Goal: Task Accomplishment & Management: Use online tool/utility

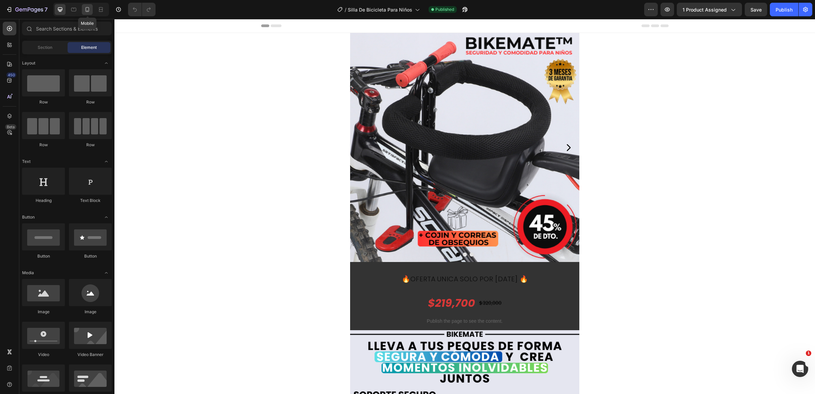
click at [87, 14] on div at bounding box center [87, 9] width 11 height 11
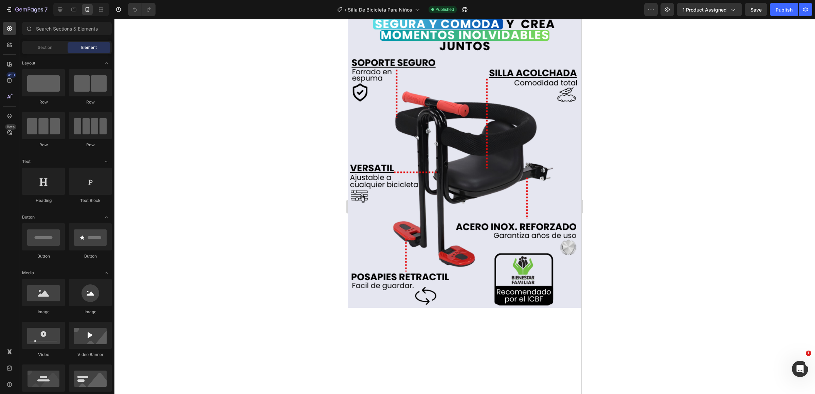
scroll to position [467, 0]
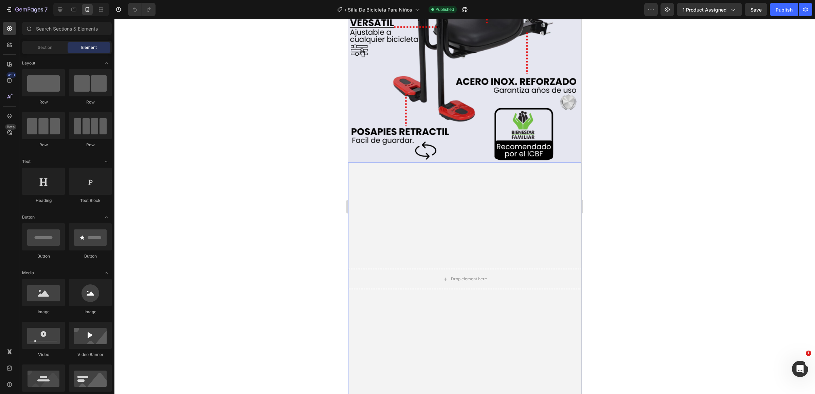
click at [445, 210] on video "Background Image" at bounding box center [464, 279] width 233 height 233
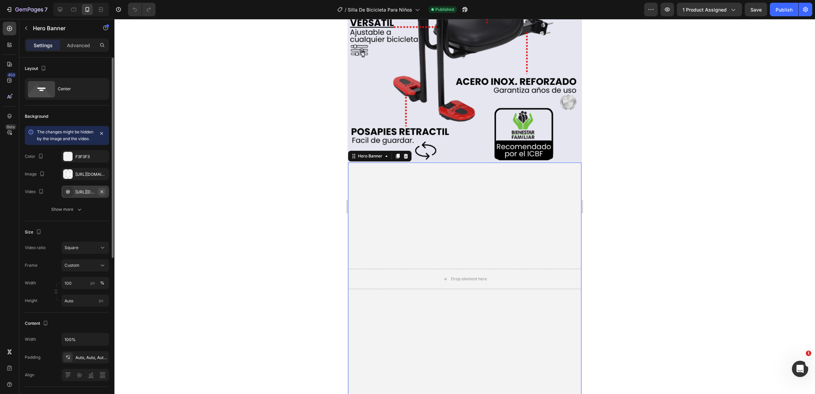
click at [103, 193] on icon "button" at bounding box center [102, 191] width 3 height 3
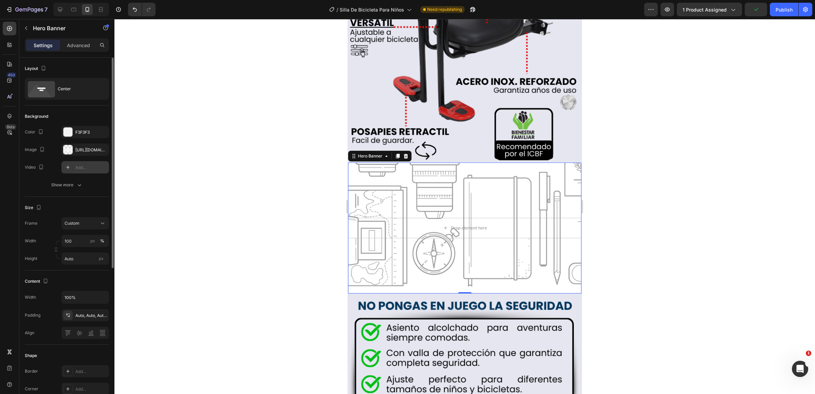
click at [86, 168] on div "Add..." at bounding box center [91, 168] width 32 height 6
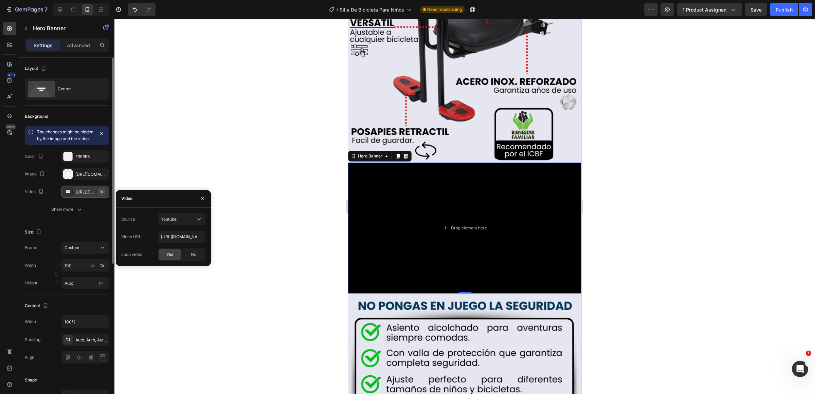
click at [99, 195] on icon "button" at bounding box center [101, 191] width 5 height 5
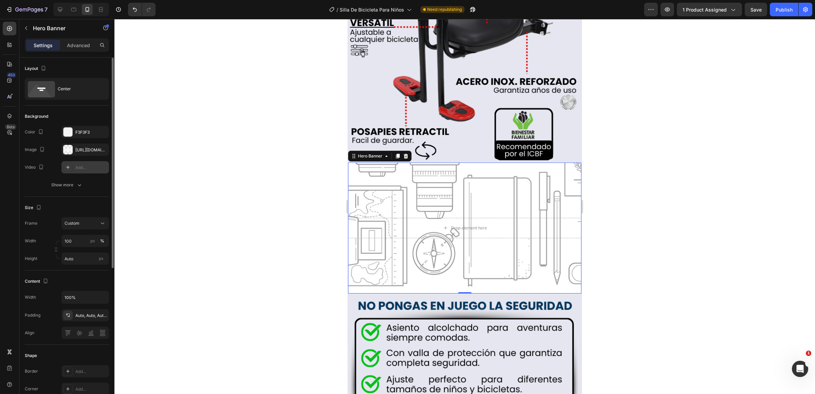
click at [84, 169] on div "Add..." at bounding box center [91, 168] width 32 height 6
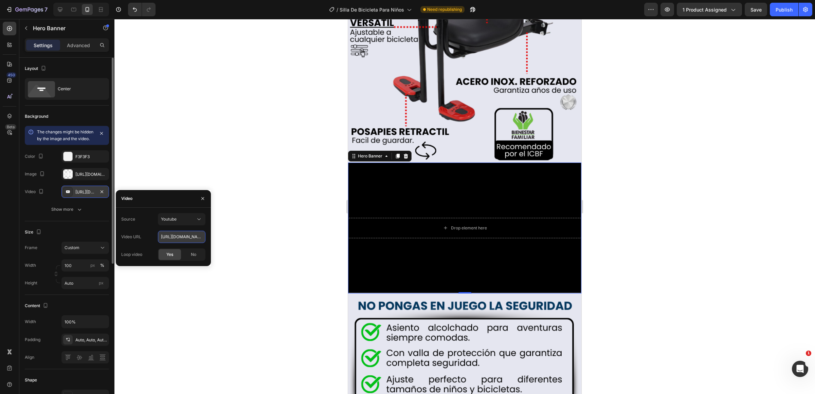
click at [180, 235] on input "[URL][DOMAIN_NAME]" at bounding box center [182, 237] width 48 height 12
paste input "[DOMAIN_NAME][URL]"
type input "[URL][DOMAIN_NAME]"
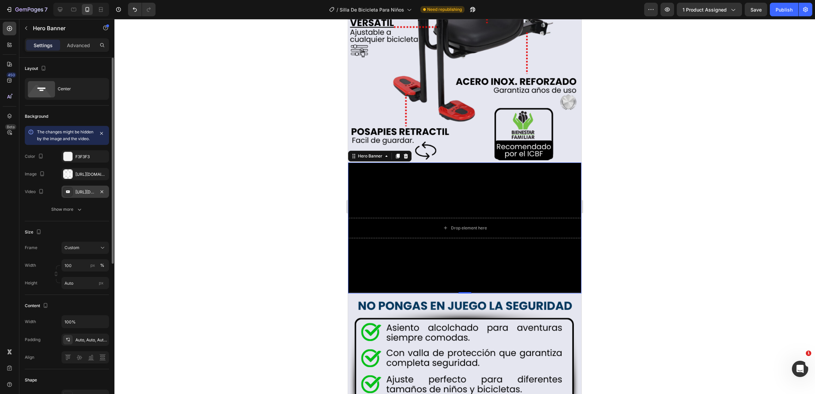
click at [238, 218] on div at bounding box center [464, 206] width 701 height 375
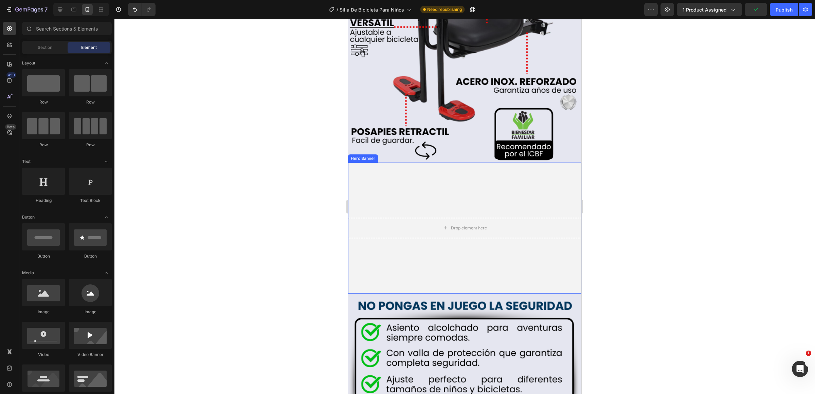
click at [479, 170] on div "Background Image" at bounding box center [464, 228] width 233 height 131
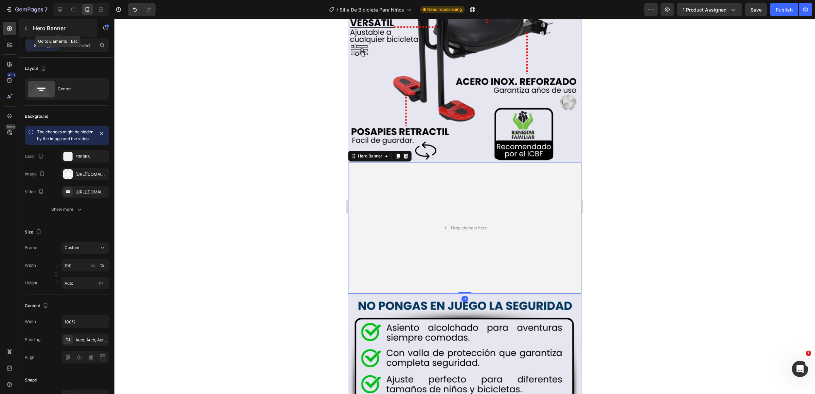
click at [30, 27] on button "button" at bounding box center [26, 28] width 11 height 11
click at [451, 193] on div "Background Image" at bounding box center [464, 228] width 233 height 131
click at [406, 154] on icon at bounding box center [405, 156] width 5 height 5
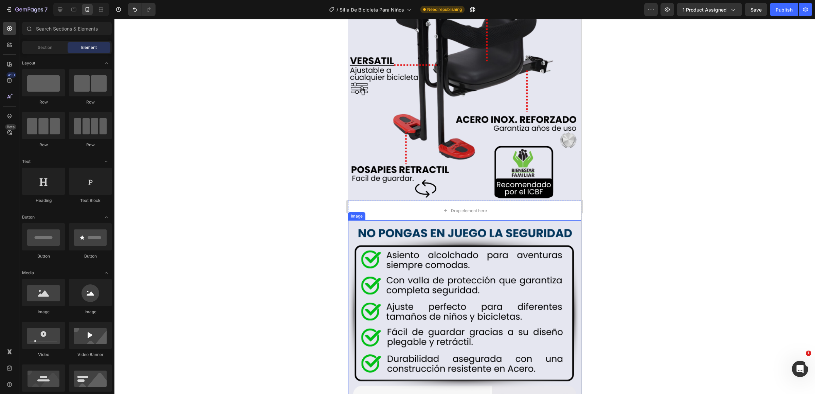
scroll to position [425, 0]
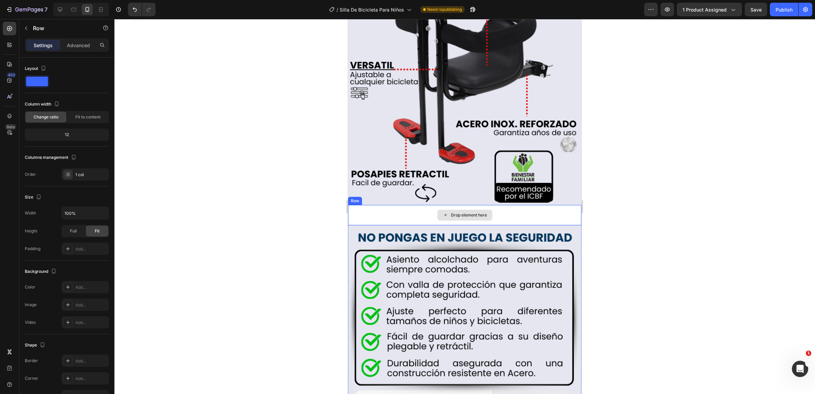
click at [403, 206] on div "Drop element here" at bounding box center [464, 215] width 233 height 20
click at [392, 196] on icon at bounding box center [389, 198] width 5 height 5
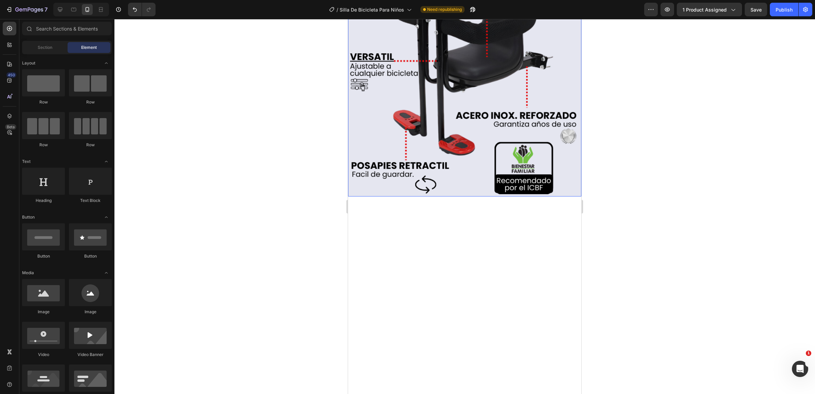
scroll to position [212, 0]
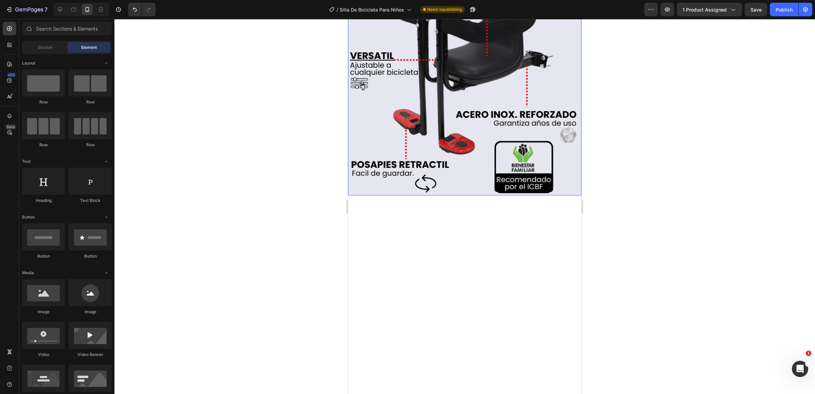
click at [496, 196] on img at bounding box center [464, 40] width 233 height 311
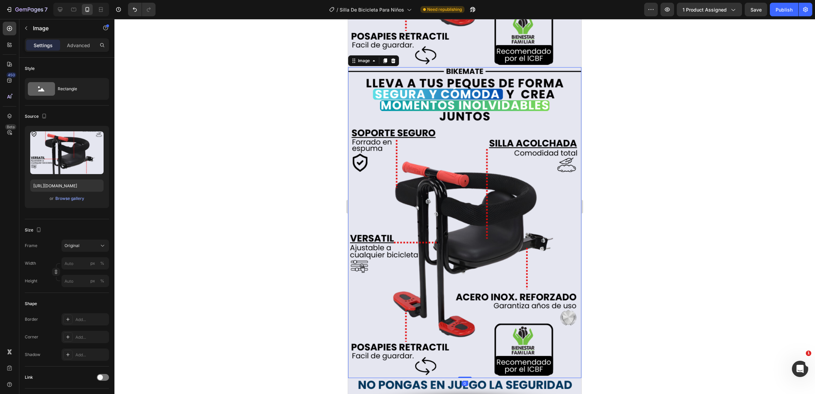
scroll to position [366, 0]
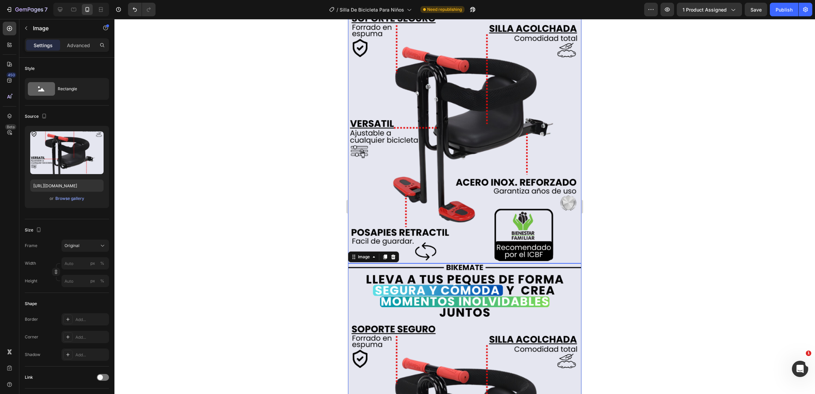
click at [465, 119] on img at bounding box center [464, 107] width 233 height 311
click at [81, 191] on input "[URL][DOMAIN_NAME]" at bounding box center [66, 186] width 73 height 12
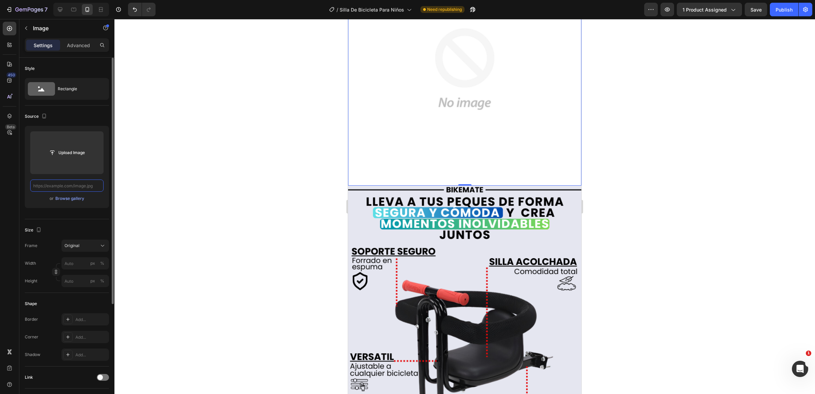
paste input "[URL][DOMAIN_NAME]"
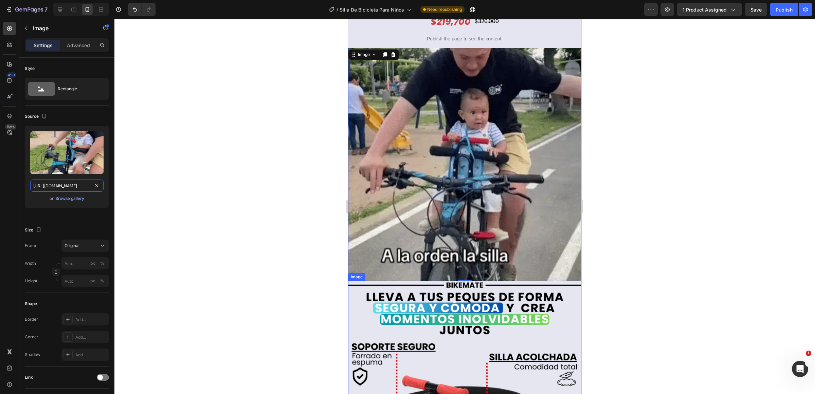
scroll to position [196, 0]
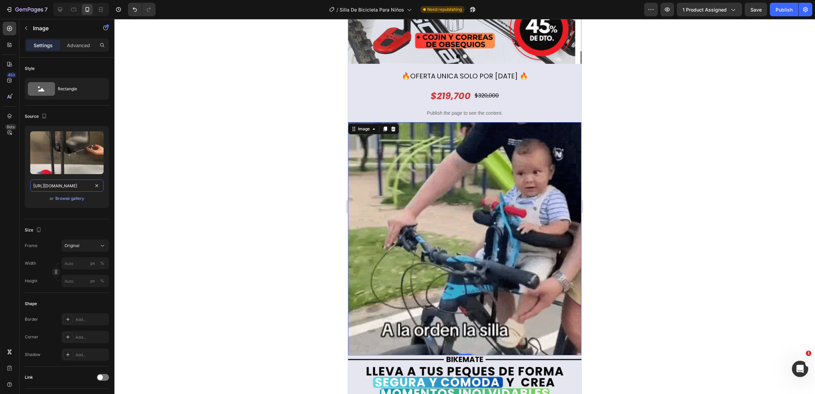
type input "[URL][DOMAIN_NAME]"
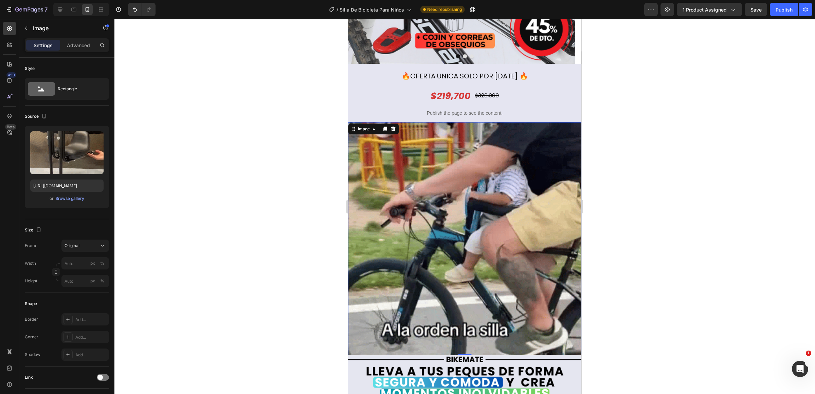
scroll to position [0, 0]
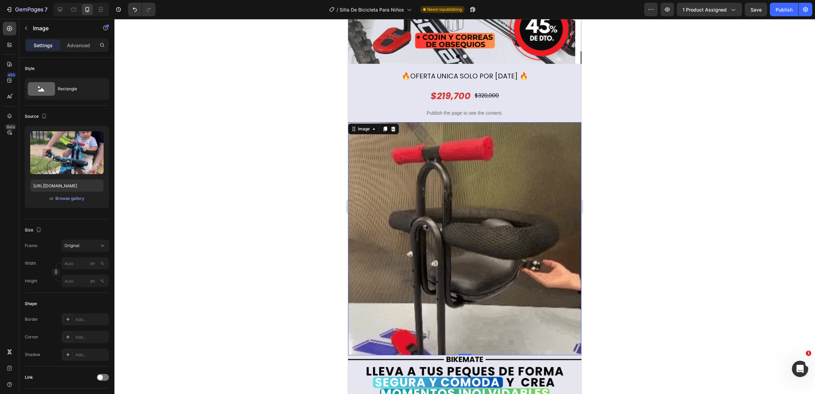
click at [535, 196] on img at bounding box center [464, 238] width 233 height 233
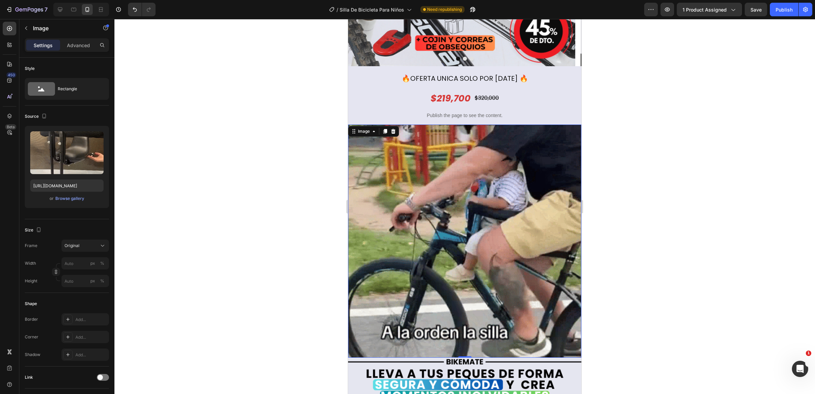
scroll to position [255, 0]
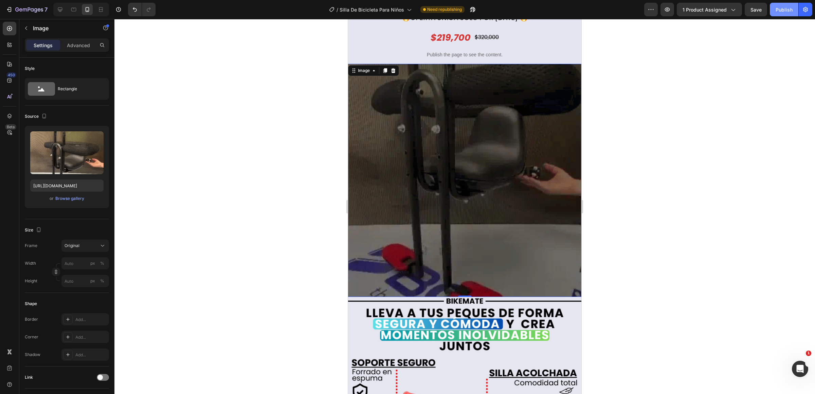
click at [782, 5] on button "Publish" at bounding box center [784, 10] width 29 height 14
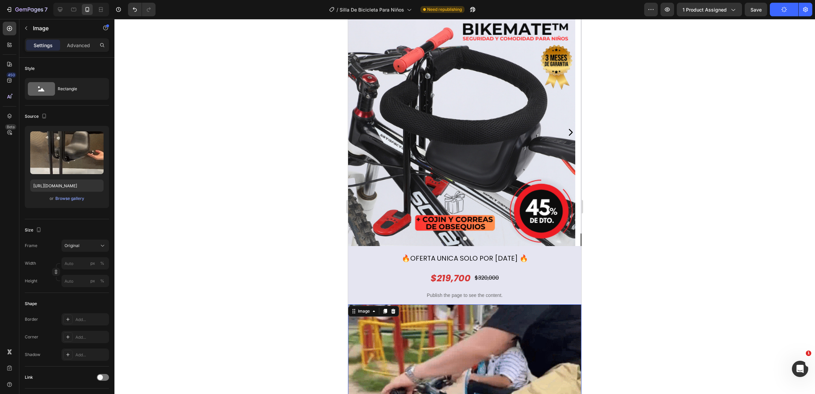
scroll to position [0, 0]
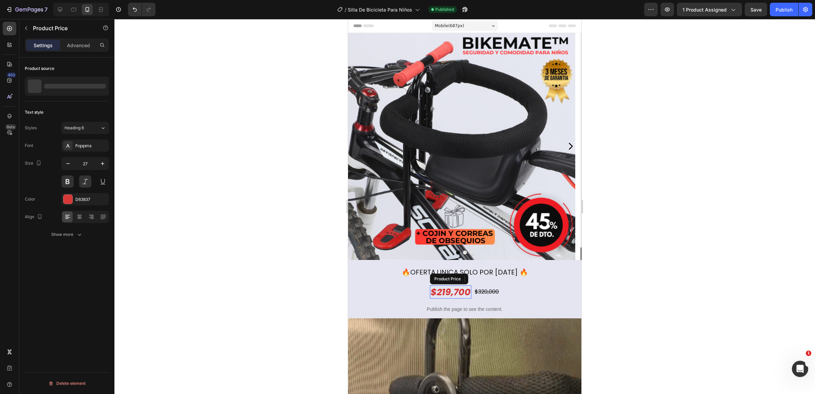
click at [441, 286] on div "$219,700 Product Price Product Price" at bounding box center [450, 292] width 41 height 13
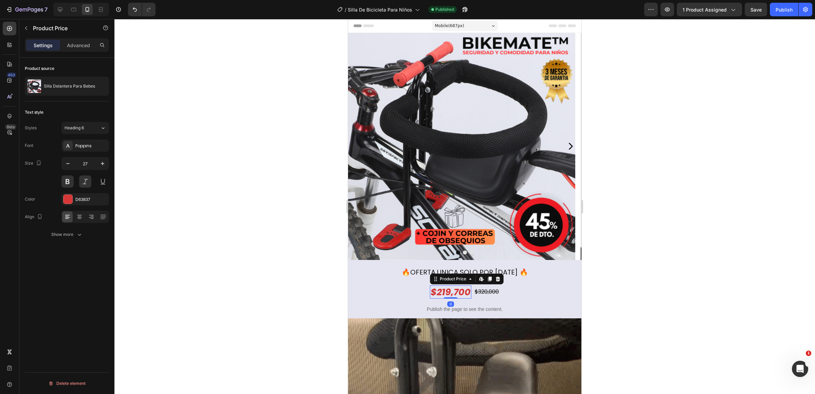
click at [438, 289] on div "$219,700" at bounding box center [450, 292] width 41 height 13
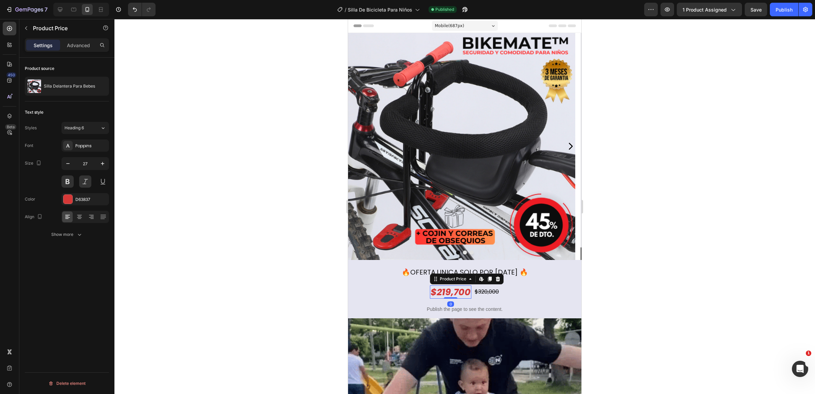
click at [438, 289] on div "$219,700" at bounding box center [450, 292] width 41 height 13
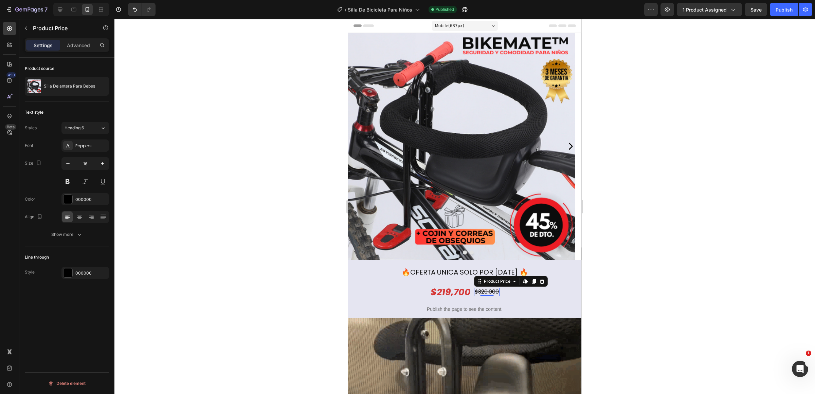
click at [492, 295] on div "$320,000" at bounding box center [486, 292] width 25 height 8
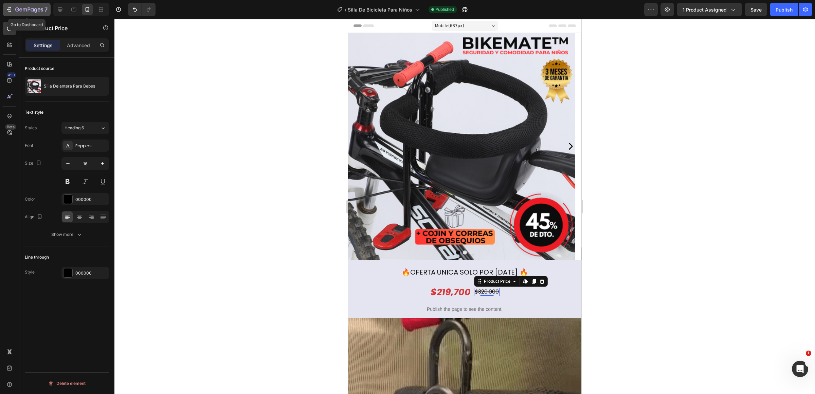
click at [8, 3] on button "7" at bounding box center [27, 10] width 48 height 14
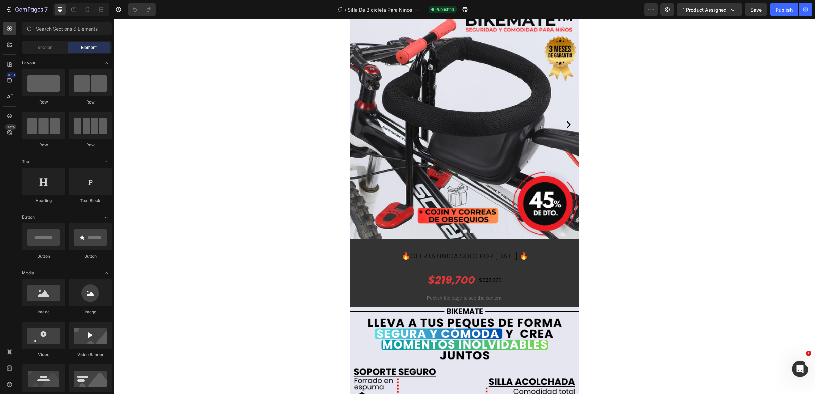
scroll to position [42, 0]
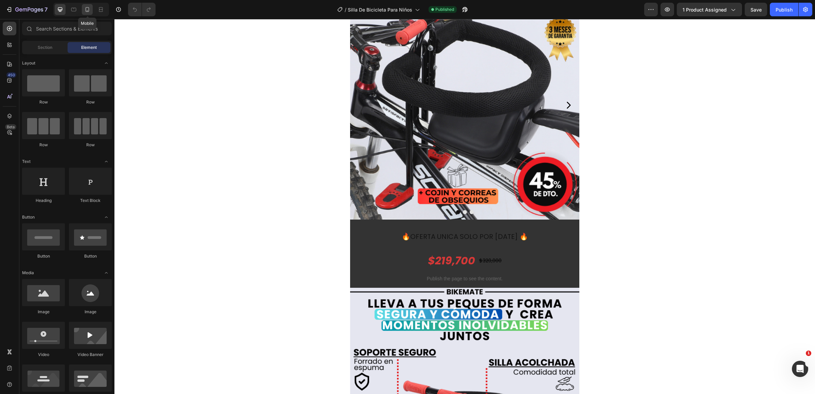
click at [87, 11] on icon at bounding box center [87, 9] width 7 height 7
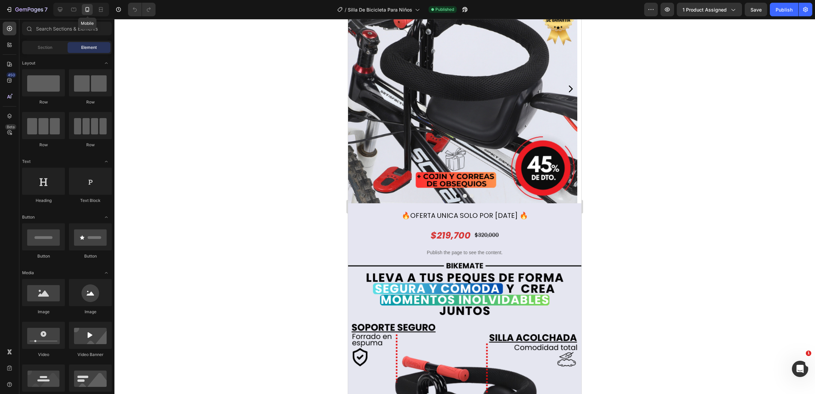
scroll to position [41, 0]
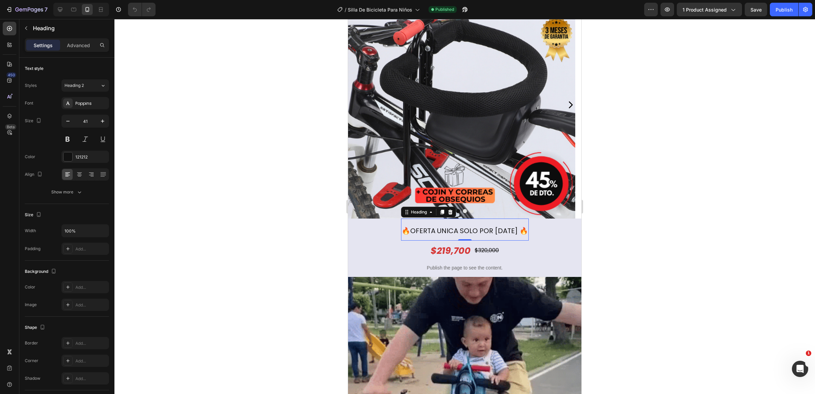
click at [510, 233] on span "🔥OFERTA UNICA SOLO POR [DATE] 🔥" at bounding box center [465, 231] width 126 height 10
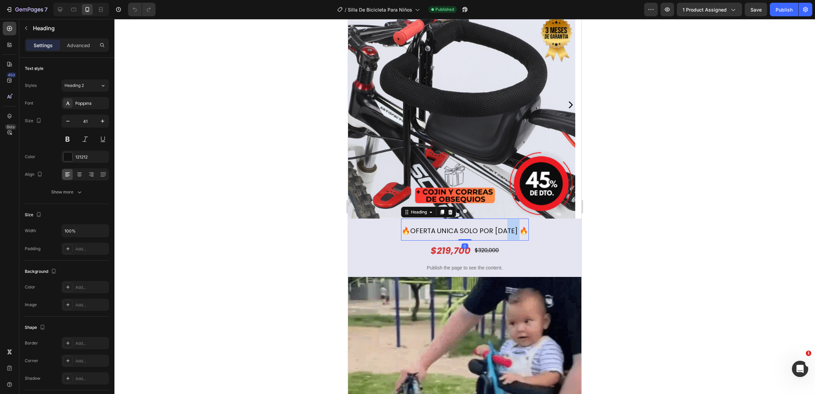
click at [511, 233] on span "🔥OFERTA UNICA SOLO POR [DATE] 🔥" at bounding box center [465, 231] width 126 height 10
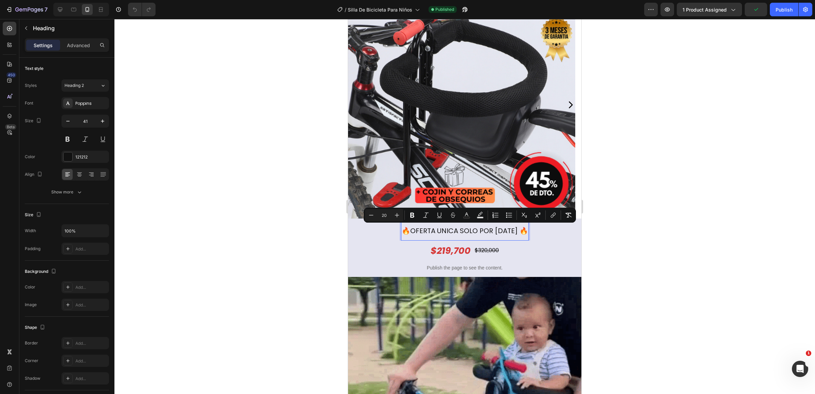
click at [415, 230] on span "🔥OFERTA UNICA SOLO POR [DATE] 🔥" at bounding box center [465, 231] width 126 height 10
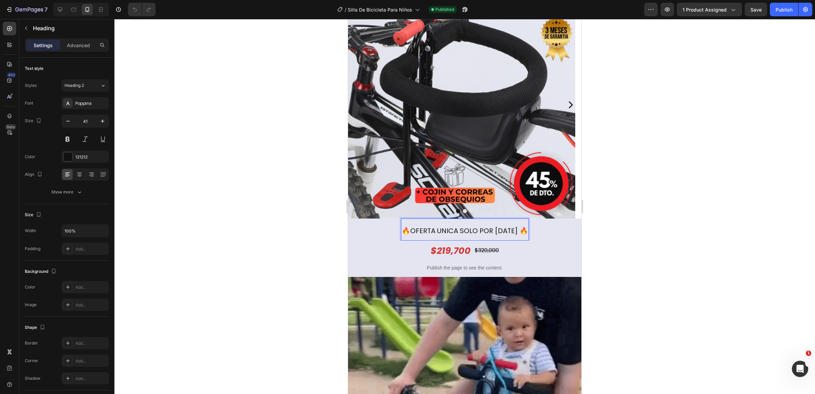
click at [412, 230] on span "🔥OFERTA UNICA SOLO POR [DATE] 🔥" at bounding box center [465, 231] width 126 height 10
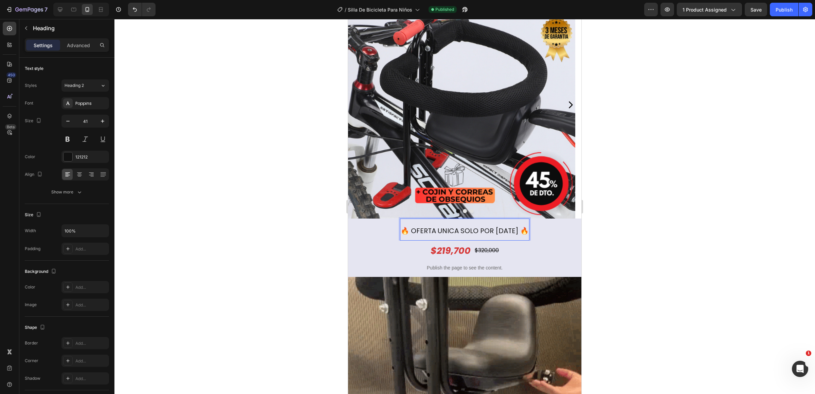
click at [636, 233] on div at bounding box center [464, 206] width 701 height 375
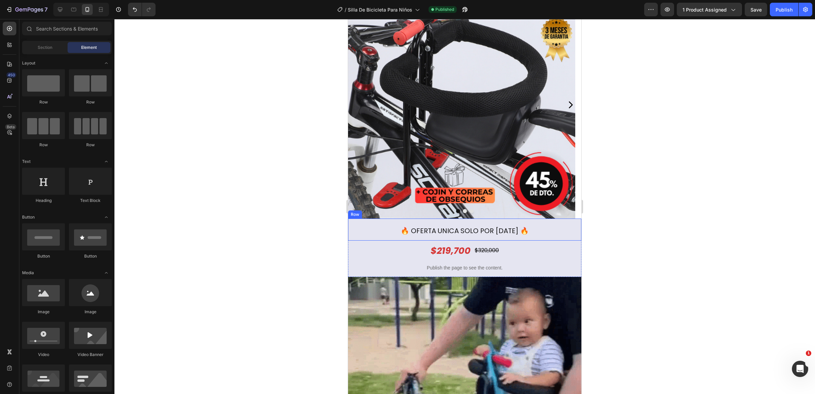
click at [564, 233] on div "⁠⁠⁠⁠⁠⁠⁠ 🔥 OFERTA UNICA SOLO POR HOY 🔥 Heading Row" at bounding box center [464, 230] width 233 height 22
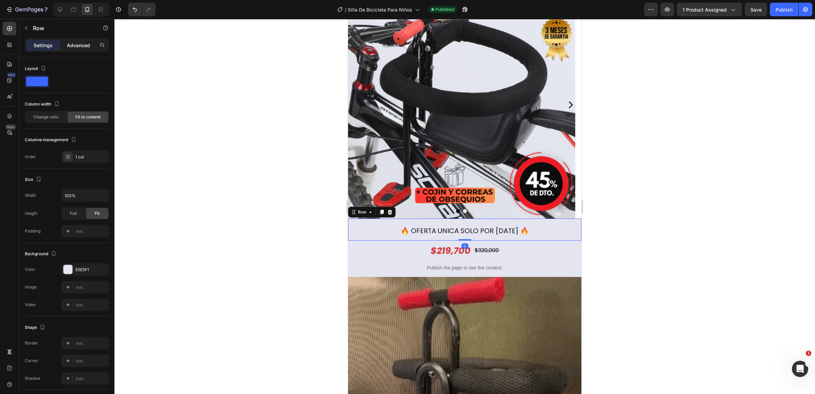
click at [86, 47] on p "Advanced" at bounding box center [78, 45] width 23 height 7
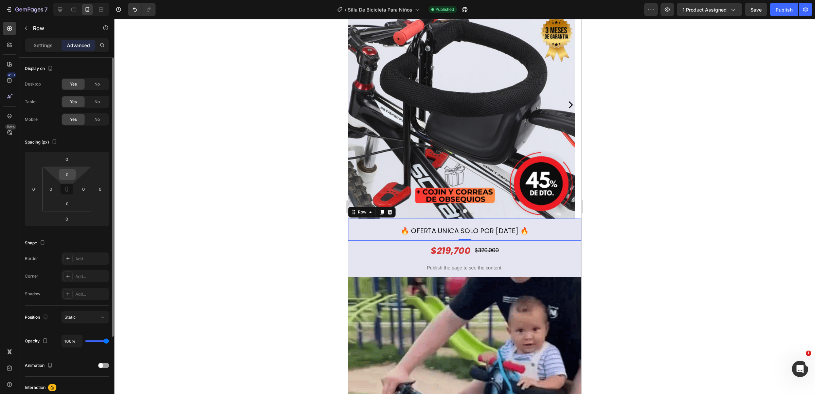
click at [74, 177] on div "0" at bounding box center [67, 174] width 17 height 11
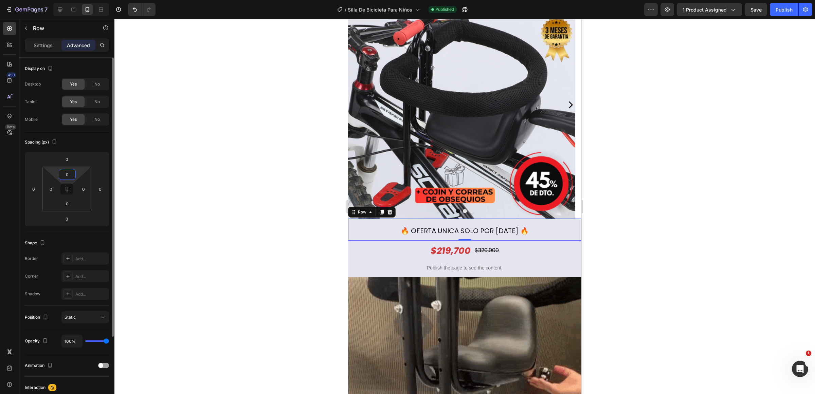
click at [70, 175] on input "0" at bounding box center [67, 175] width 14 height 10
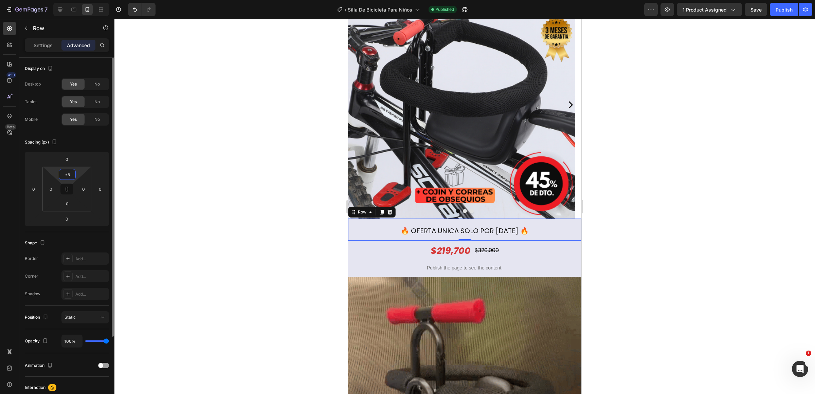
type input "*"
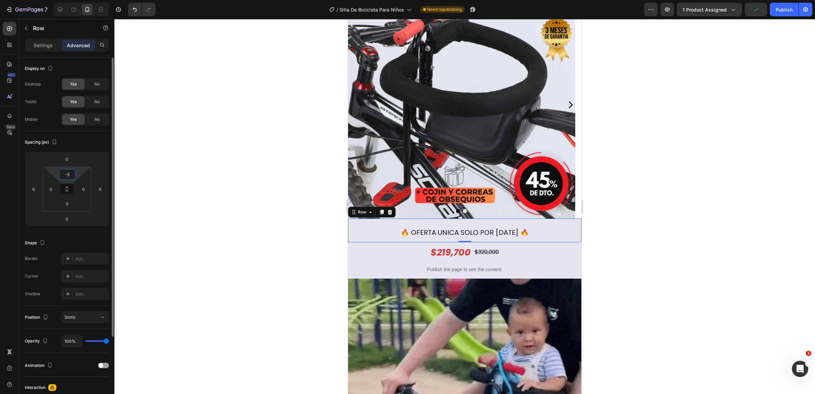
type input "-"
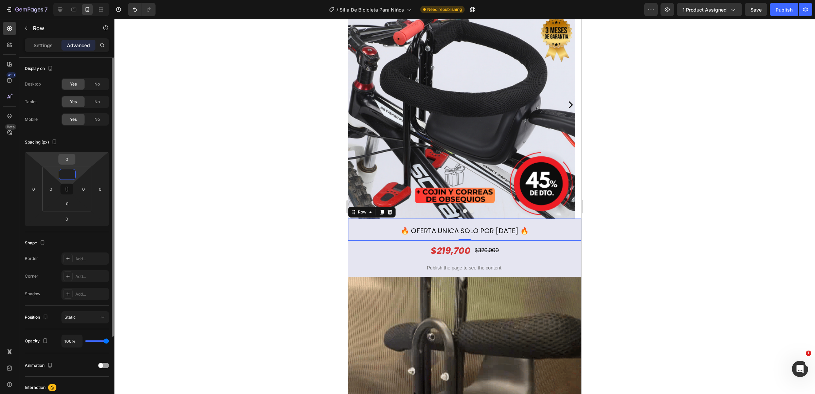
type input "0"
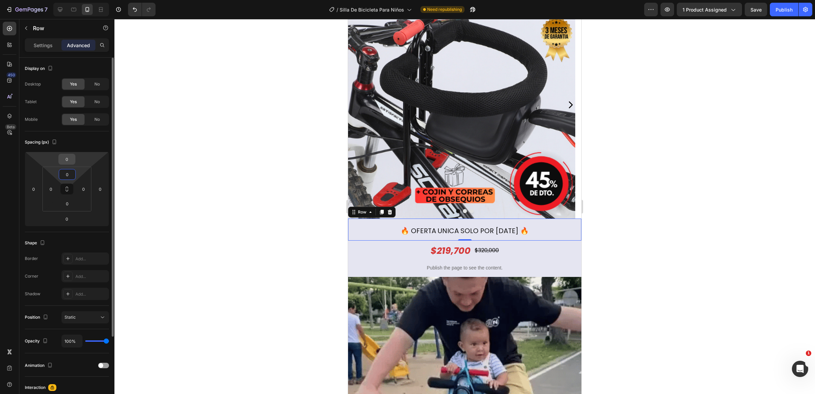
click at [67, 164] on input "0" at bounding box center [67, 159] width 14 height 10
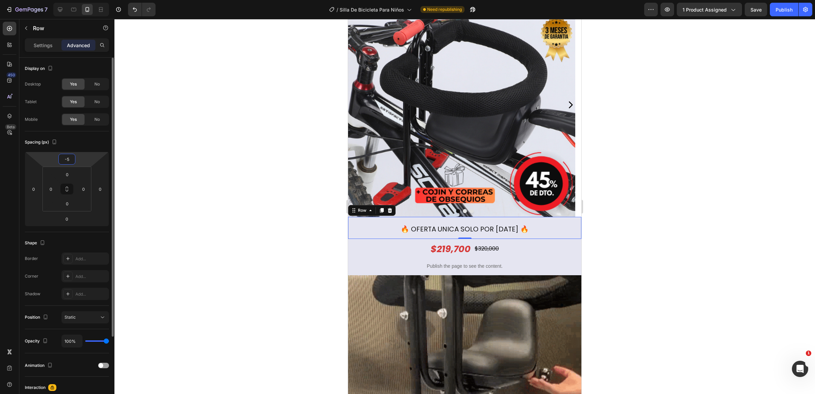
type input "0"
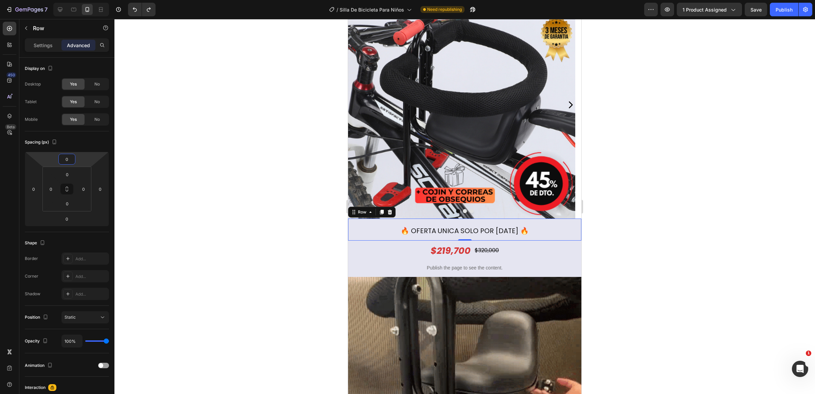
click at [380, 230] on div "⁠⁠⁠⁠⁠⁠⁠ 🔥 OFERTA UNICA SOLO POR HOY 🔥 Heading Row 0" at bounding box center [464, 230] width 233 height 22
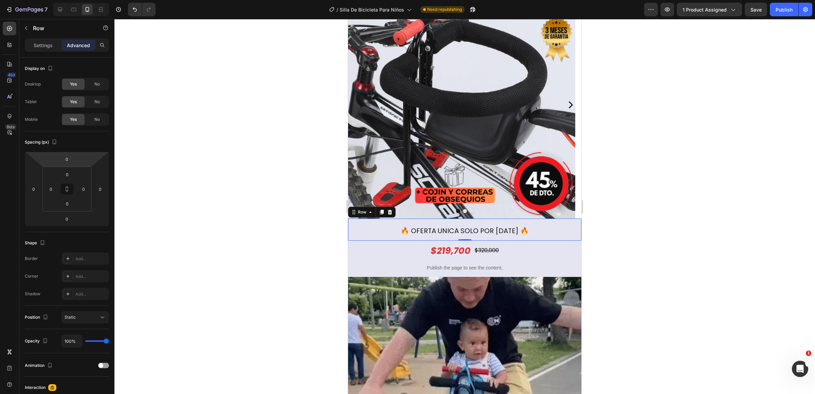
click at [376, 227] on div "⁠⁠⁠⁠⁠⁠⁠ 🔥 OFERTA UNICA SOLO POR HOY 🔥 Heading Row 0" at bounding box center [464, 230] width 233 height 22
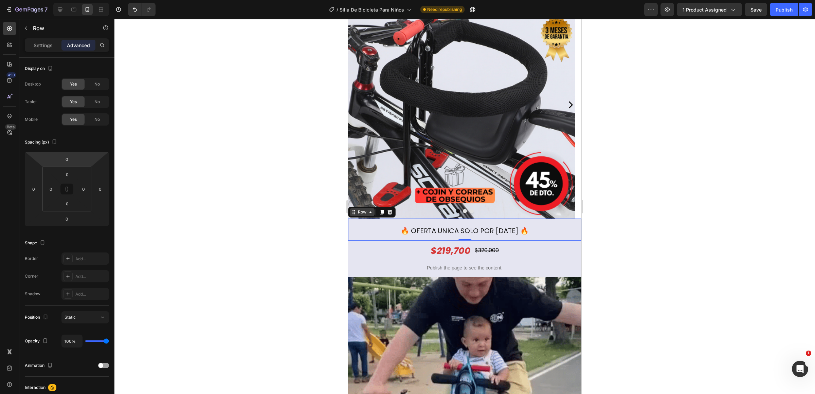
click at [371, 212] on icon at bounding box center [371, 212] width 2 height 1
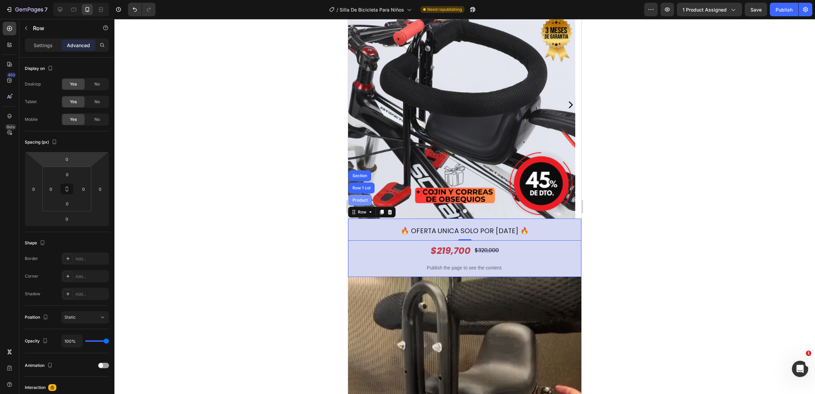
click at [365, 203] on div "Product" at bounding box center [360, 200] width 23 height 11
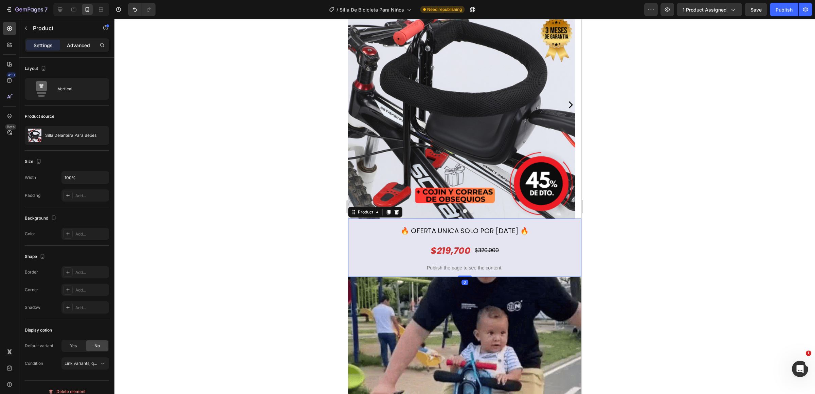
click at [74, 46] on p "Advanced" at bounding box center [78, 45] width 23 height 7
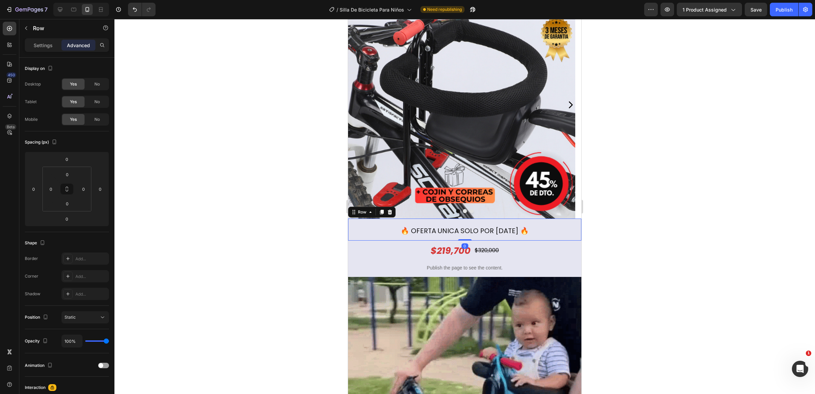
click at [385, 229] on div "⁠⁠⁠⁠⁠⁠⁠ 🔥 OFERTA UNICA SOLO POR HOY 🔥 Heading Row 0" at bounding box center [464, 230] width 233 height 22
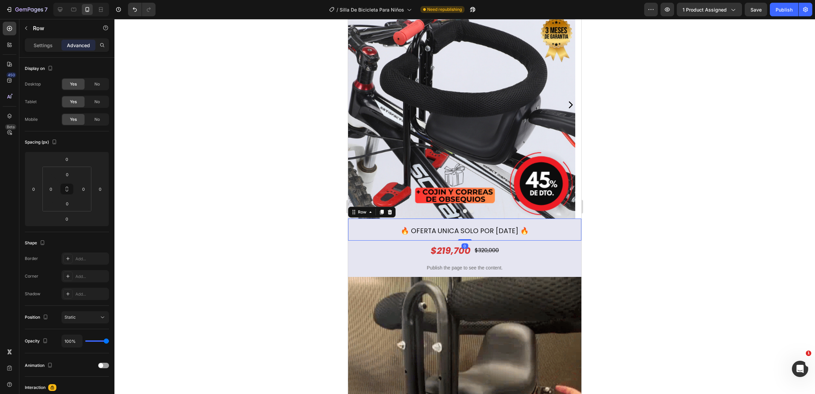
click at [544, 226] on div "⁠⁠⁠⁠⁠⁠⁠ 🔥 OFERTA UNICA SOLO POR HOY 🔥 Heading Row 0" at bounding box center [464, 230] width 233 height 22
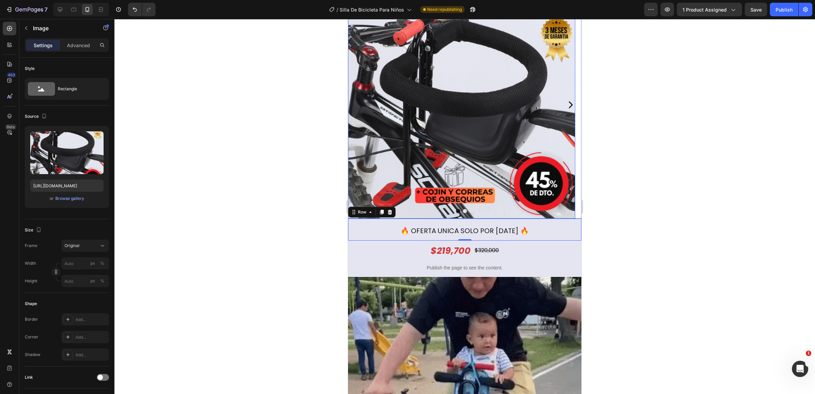
click at [555, 204] on img at bounding box center [461, 105] width 227 height 227
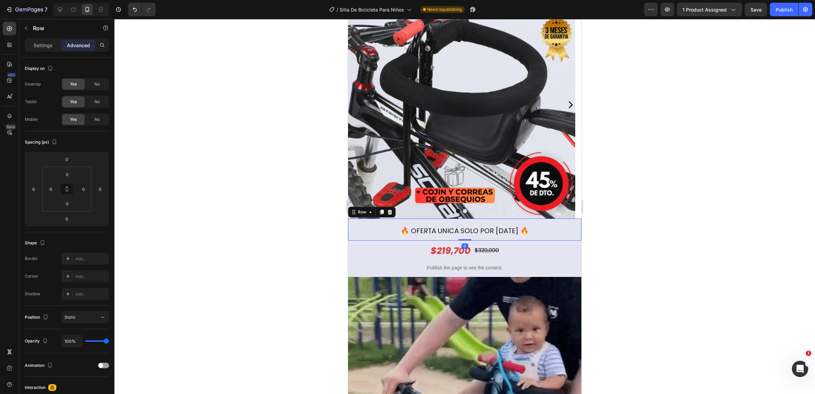
click at [556, 230] on div "⁠⁠⁠⁠⁠⁠⁠ 🔥 OFERTA UNICA SOLO POR HOY 🔥 Heading Row 0" at bounding box center [464, 230] width 233 height 22
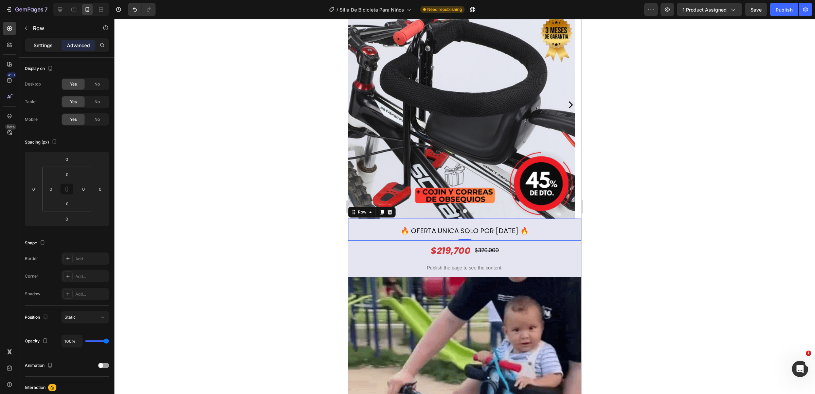
click at [49, 45] on p "Settings" at bounding box center [43, 45] width 19 height 7
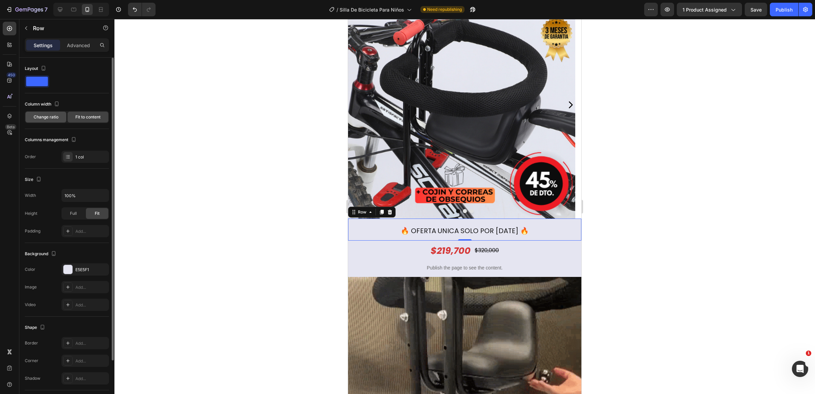
click at [55, 115] on span "Change ratio" at bounding box center [46, 117] width 25 height 6
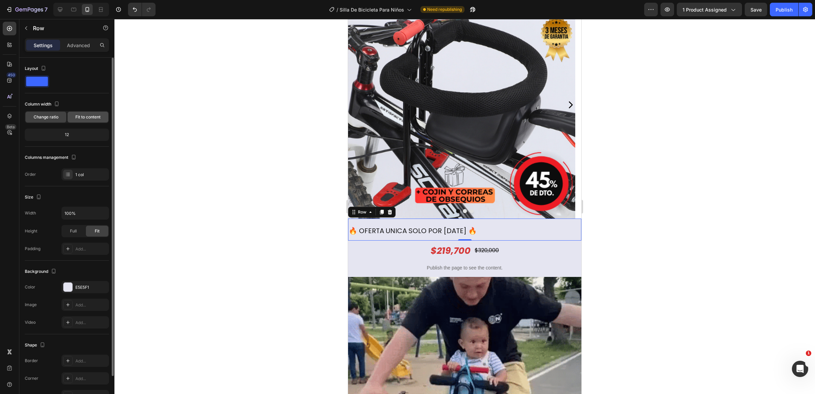
click at [84, 117] on span "Fit to content" at bounding box center [87, 117] width 25 height 6
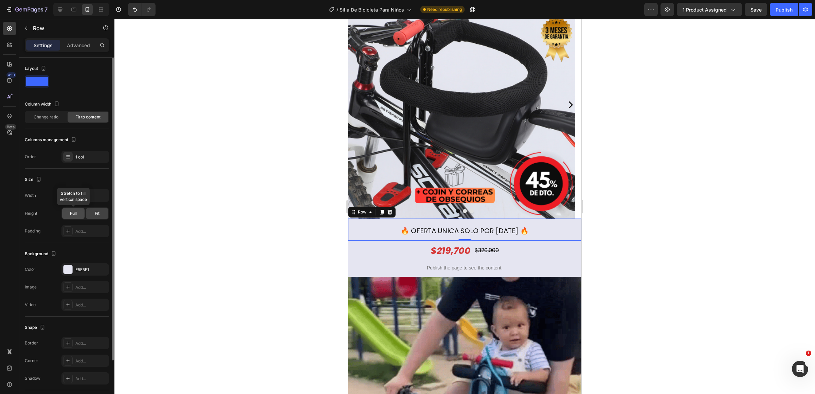
click at [76, 213] on span "Full" at bounding box center [73, 214] width 7 height 6
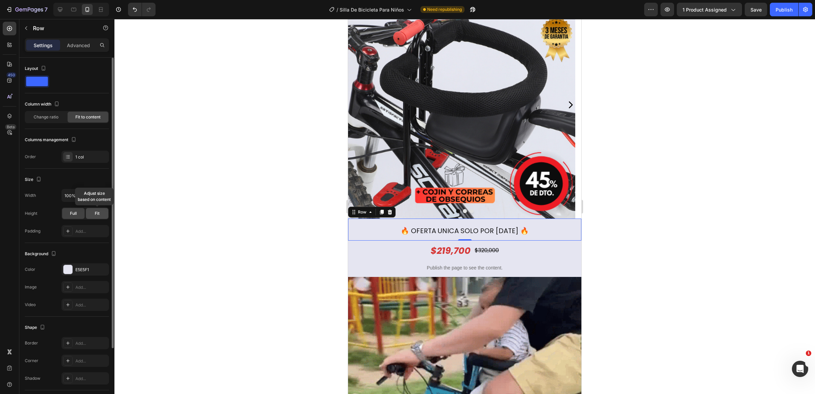
click at [95, 212] on span "Fit" at bounding box center [97, 214] width 5 height 6
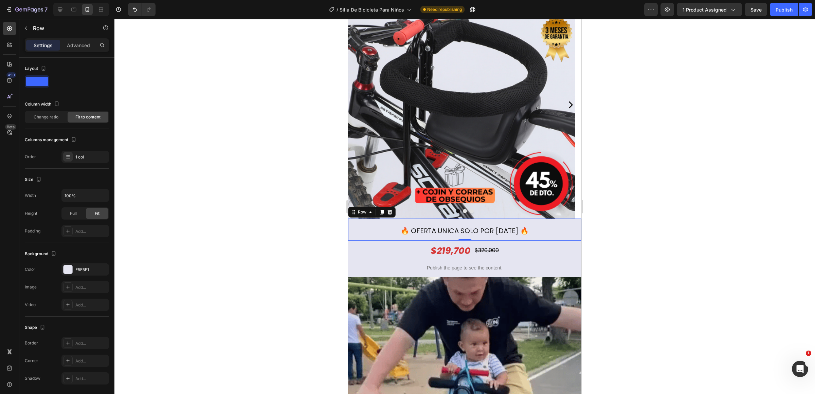
click at [532, 230] on div "⁠⁠⁠⁠⁠⁠⁠ 🔥 OFERTA UNICA SOLO POR HOY 🔥 Heading Row 0" at bounding box center [464, 230] width 233 height 22
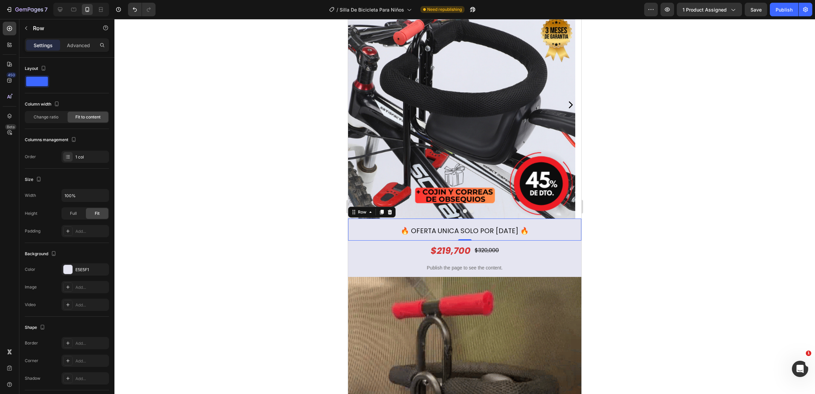
click at [385, 229] on div "⁠⁠⁠⁠⁠⁠⁠ 🔥 OFERTA UNICA SOLO POR HOY 🔥 Heading Row 0" at bounding box center [464, 230] width 233 height 22
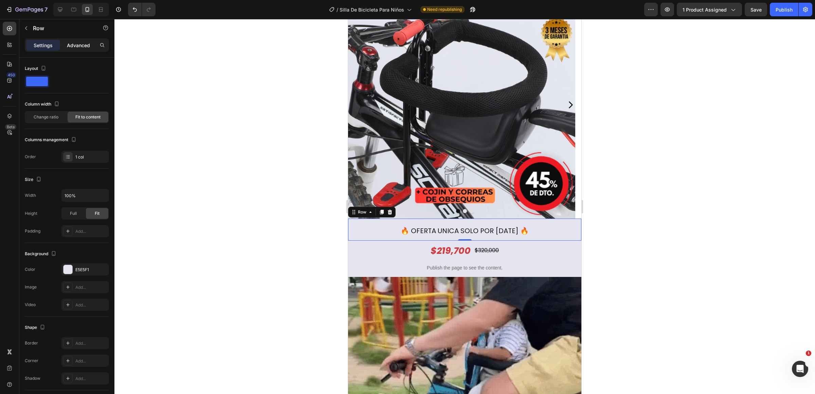
click at [68, 48] on p "Advanced" at bounding box center [78, 45] width 23 height 7
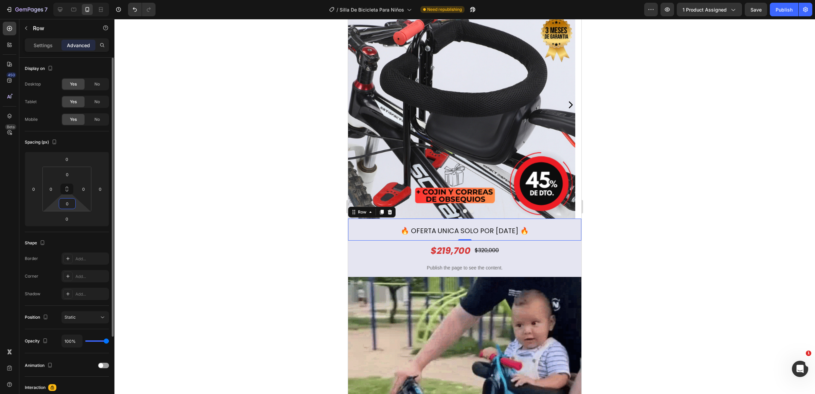
click at [67, 201] on input "0" at bounding box center [67, 204] width 14 height 10
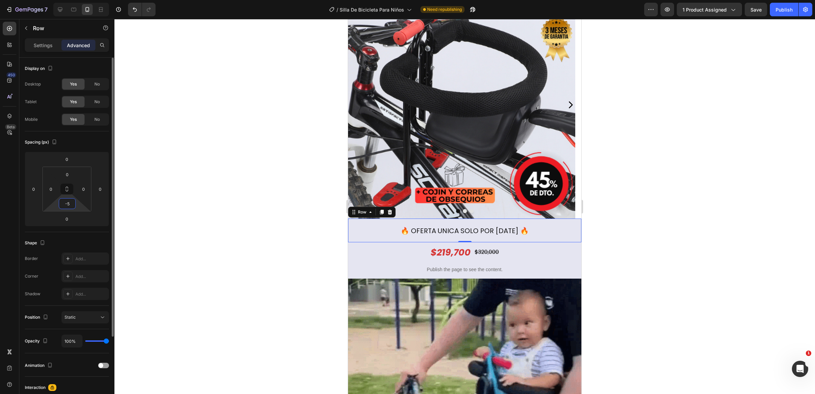
type input "-"
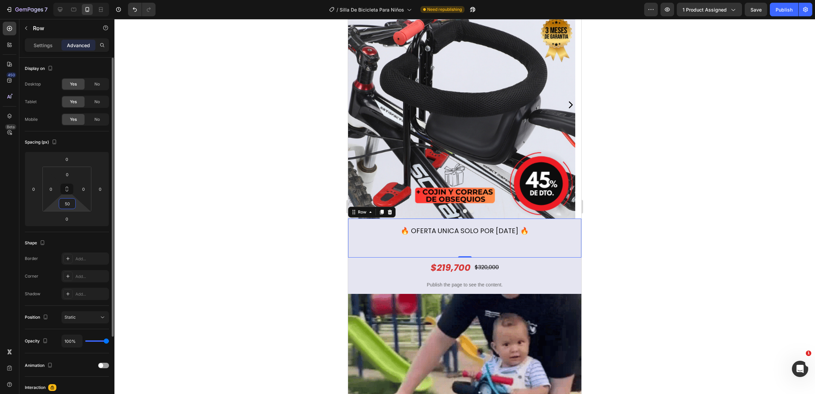
type input "5"
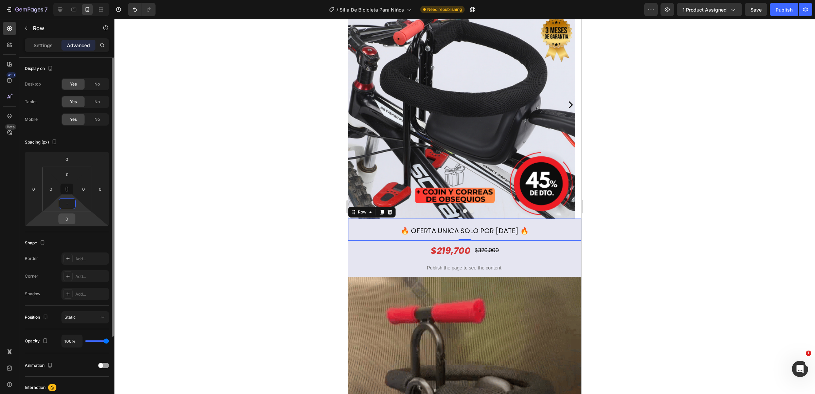
click at [71, 214] on input "0" at bounding box center [67, 219] width 14 height 10
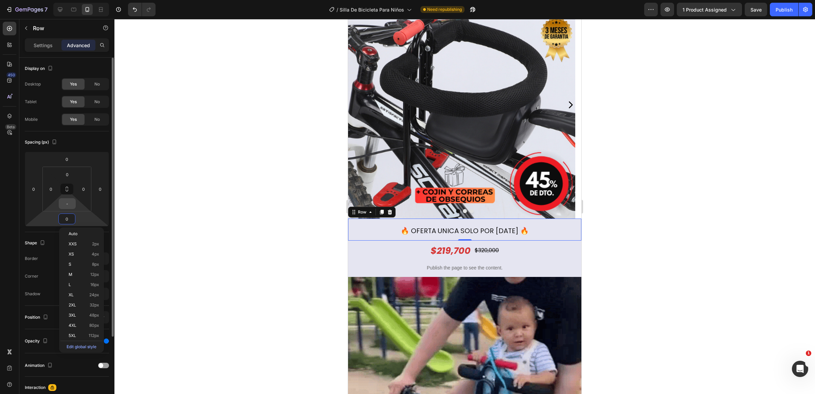
click at [67, 205] on input "-" at bounding box center [67, 204] width 14 height 10
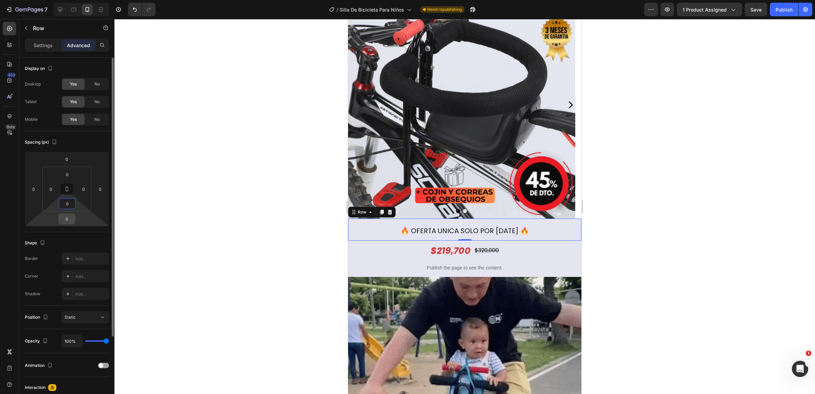
type input "0"
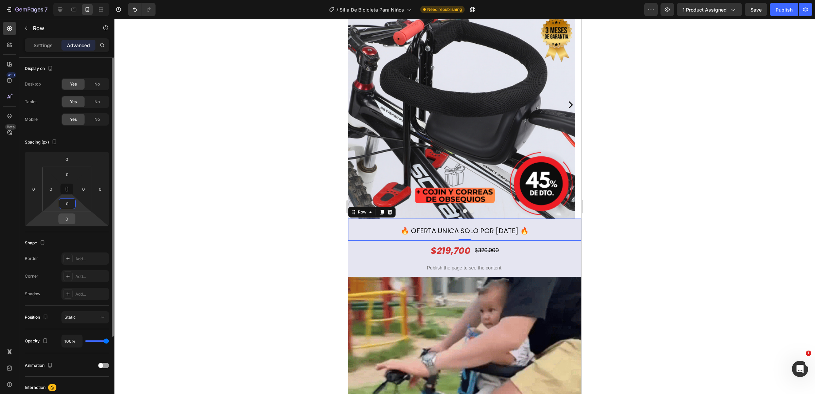
click at [65, 219] on input "0" at bounding box center [67, 219] width 14 height 10
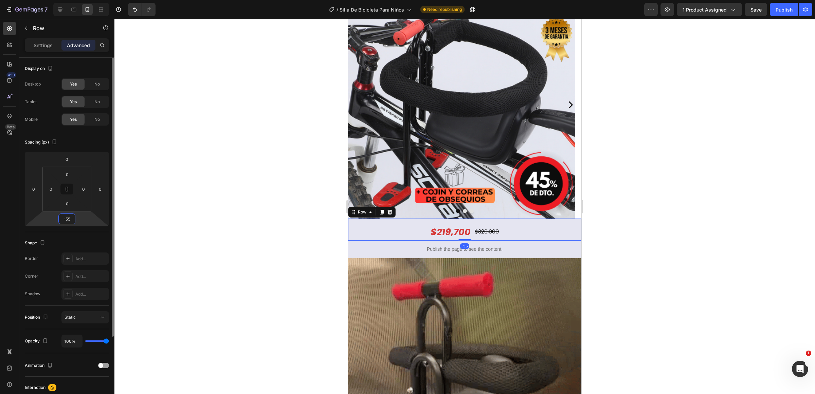
type input "-5"
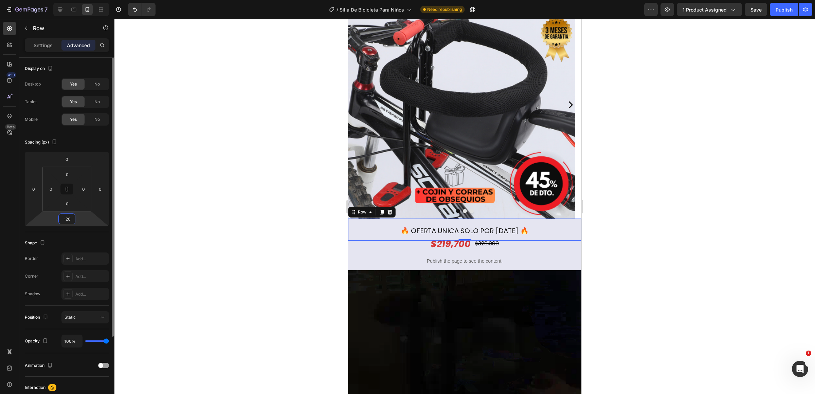
type input "-2"
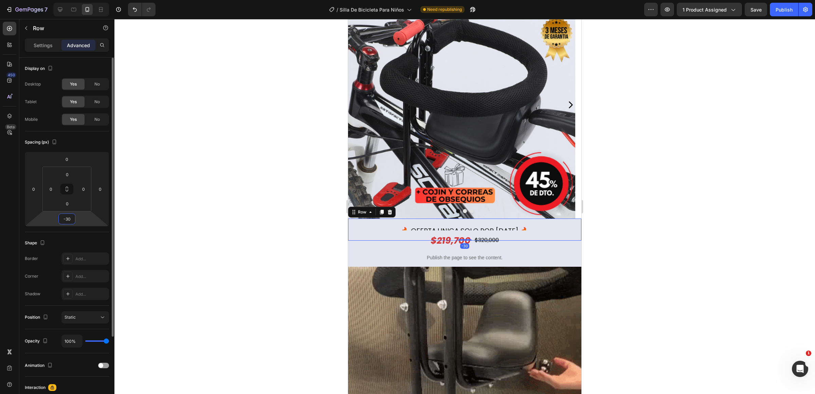
type input "-3"
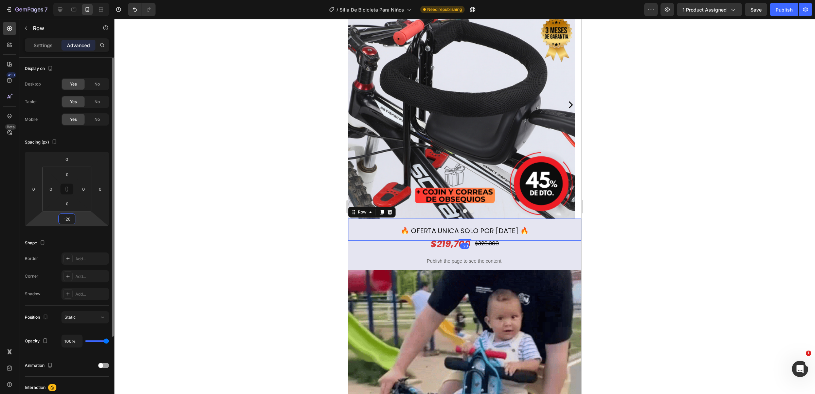
type input "-2"
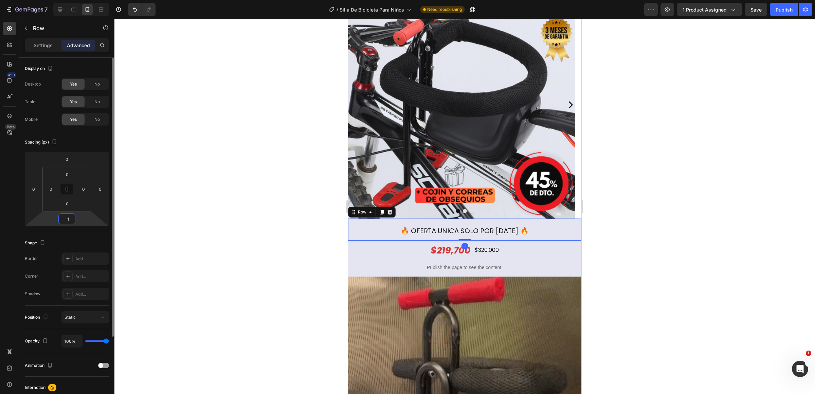
type input "-10"
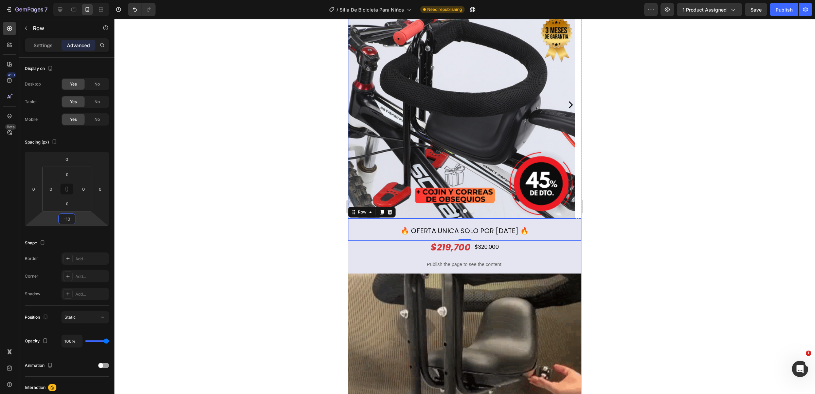
click at [505, 195] on img at bounding box center [461, 105] width 227 height 227
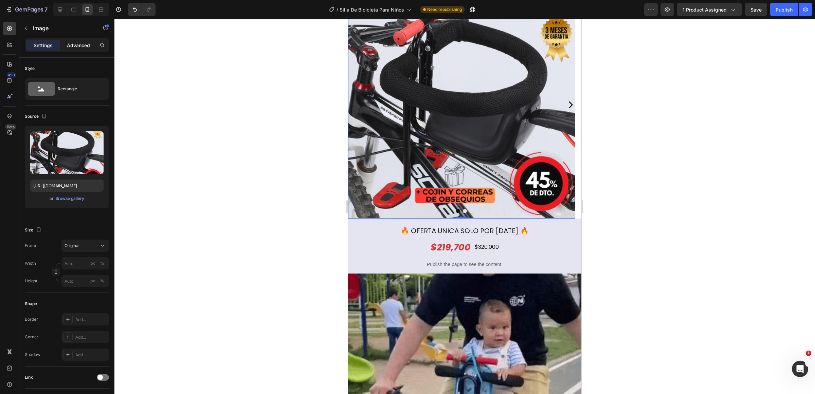
click at [77, 45] on p "Advanced" at bounding box center [78, 45] width 23 height 7
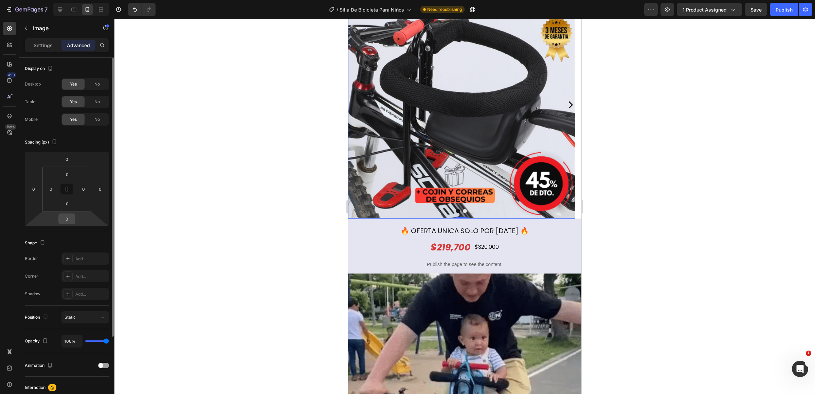
click at [72, 221] on input "0" at bounding box center [67, 219] width 14 height 10
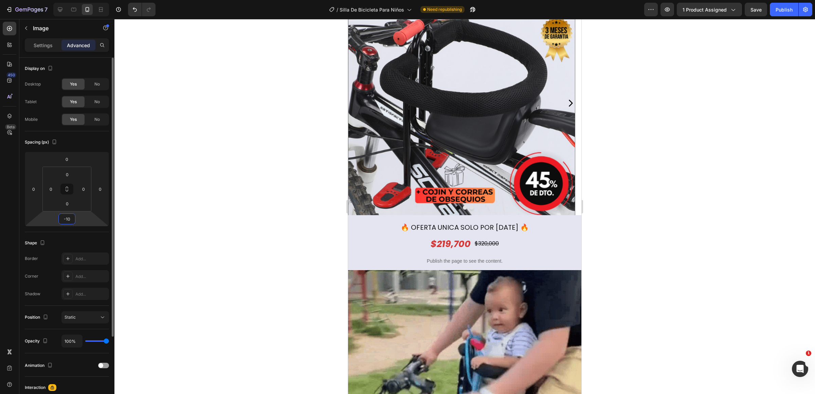
type input "-1"
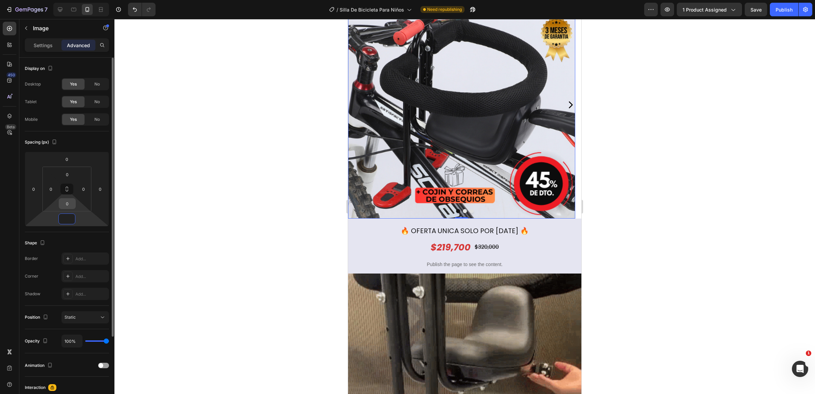
type input "0"
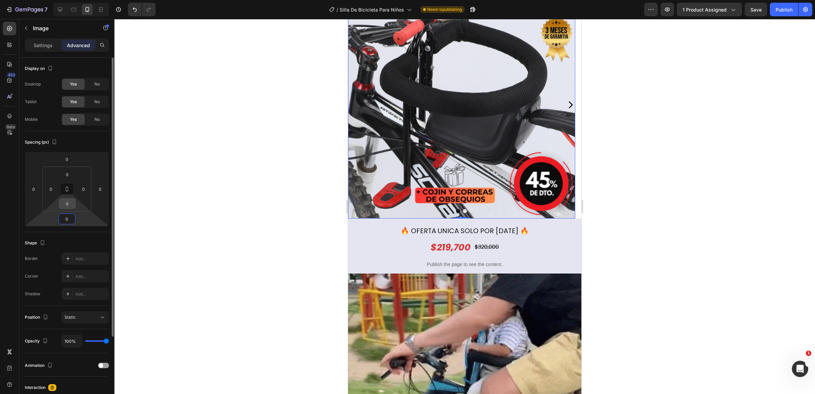
click at [70, 201] on input "0" at bounding box center [67, 204] width 14 height 10
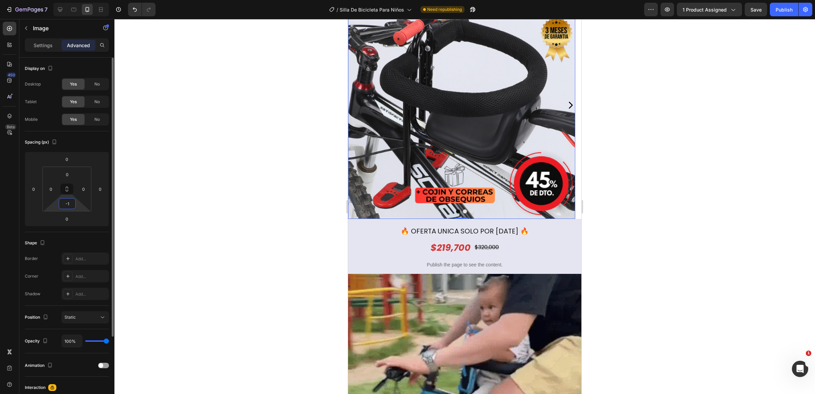
type input "-"
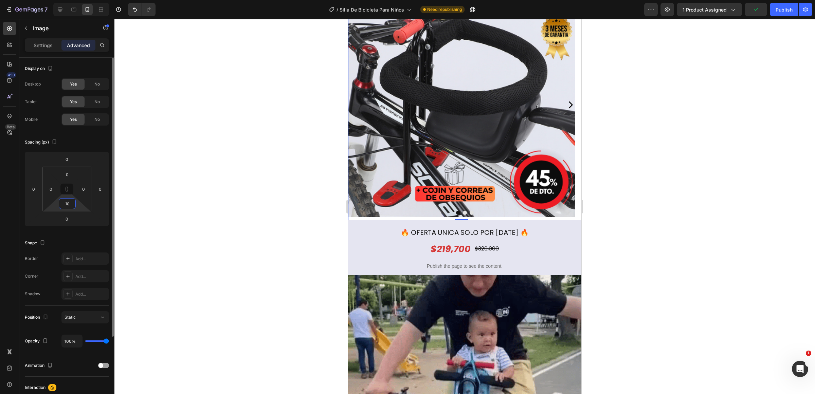
type input "1"
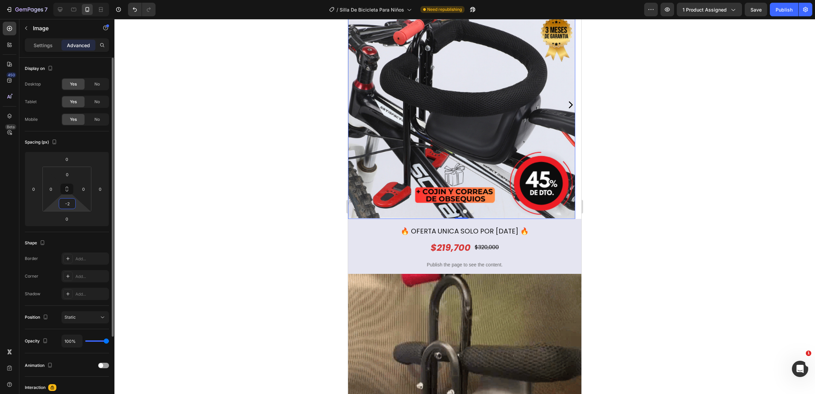
type input "-"
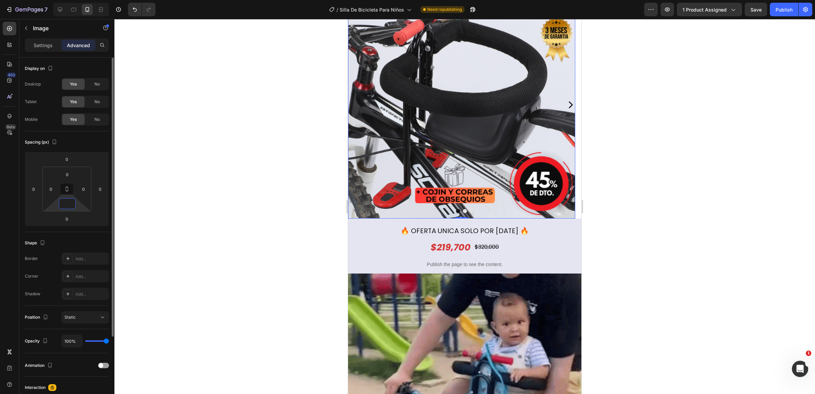
type input "0"
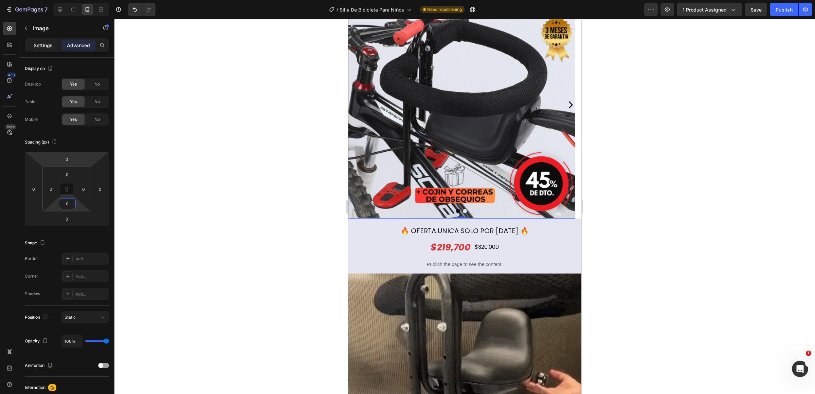
click at [44, 43] on p "Settings" at bounding box center [43, 45] width 19 height 7
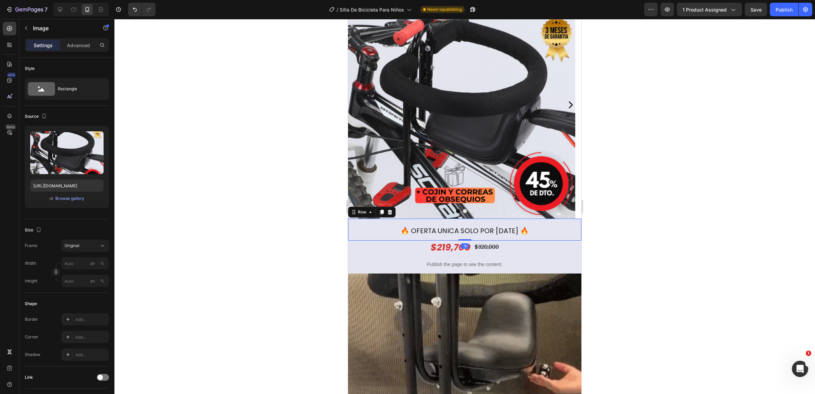
click at [542, 231] on div "⁠⁠⁠⁠⁠⁠⁠ 🔥 OFERTA UNICA SOLO POR HOY 🔥 Heading Row -10" at bounding box center [464, 230] width 233 height 22
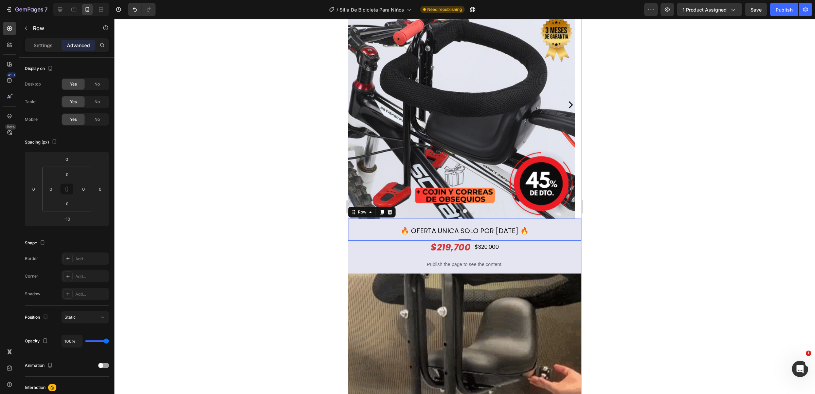
click at [654, 212] on div at bounding box center [464, 206] width 701 height 375
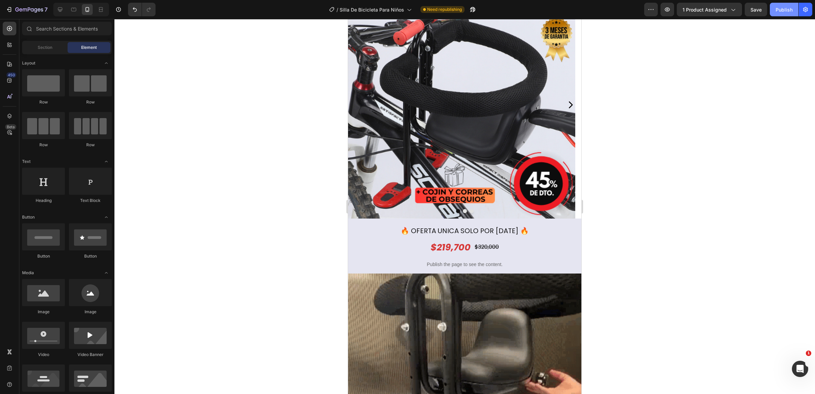
click at [784, 10] on div "Publish" at bounding box center [784, 9] width 17 height 7
